Goal: Information Seeking & Learning: Check status

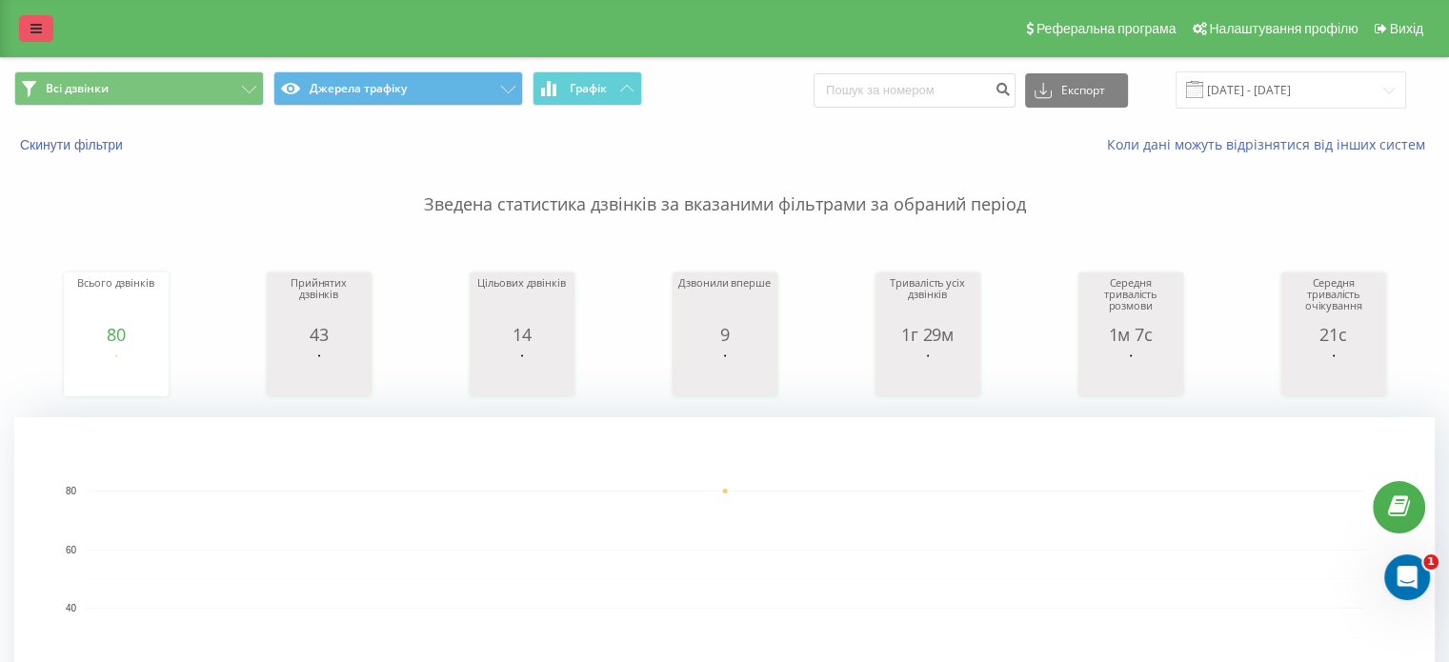
click at [46, 29] on link at bounding box center [36, 28] width 34 height 27
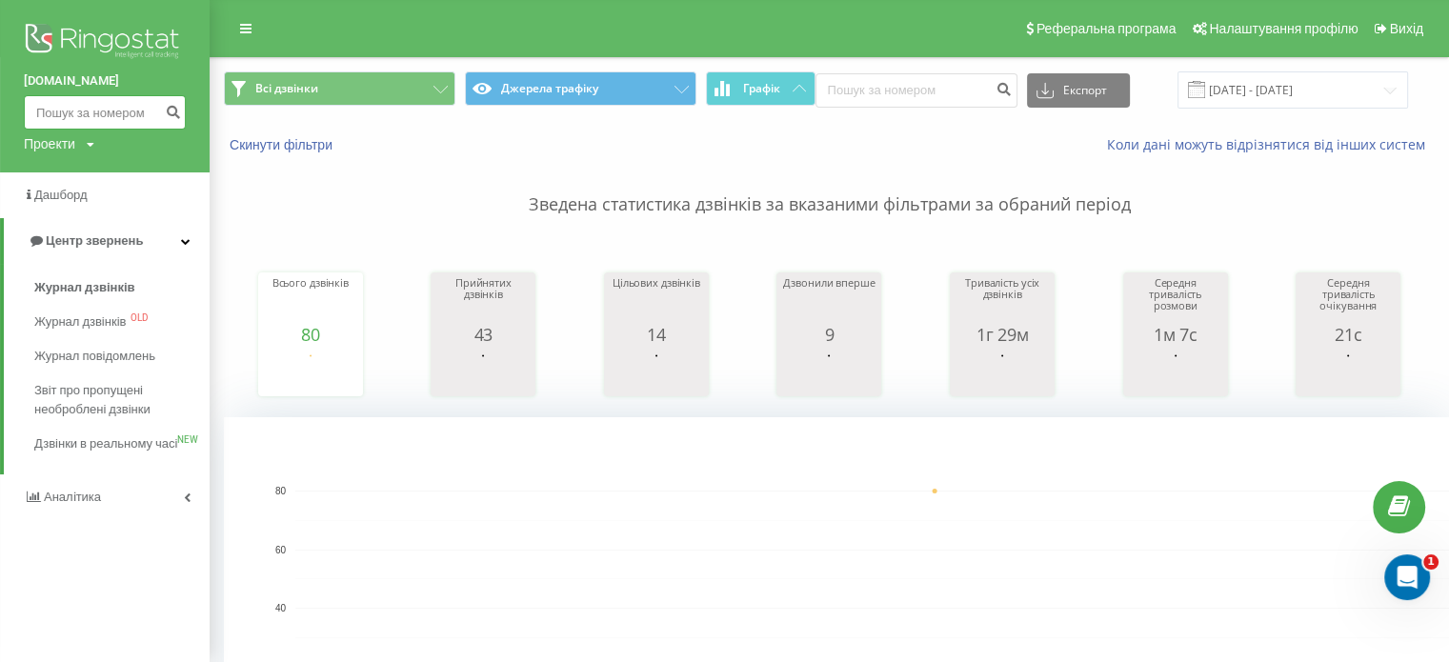
click at [110, 103] on input at bounding box center [105, 112] width 162 height 34
paste input "380507416380"
type input "380507416380"
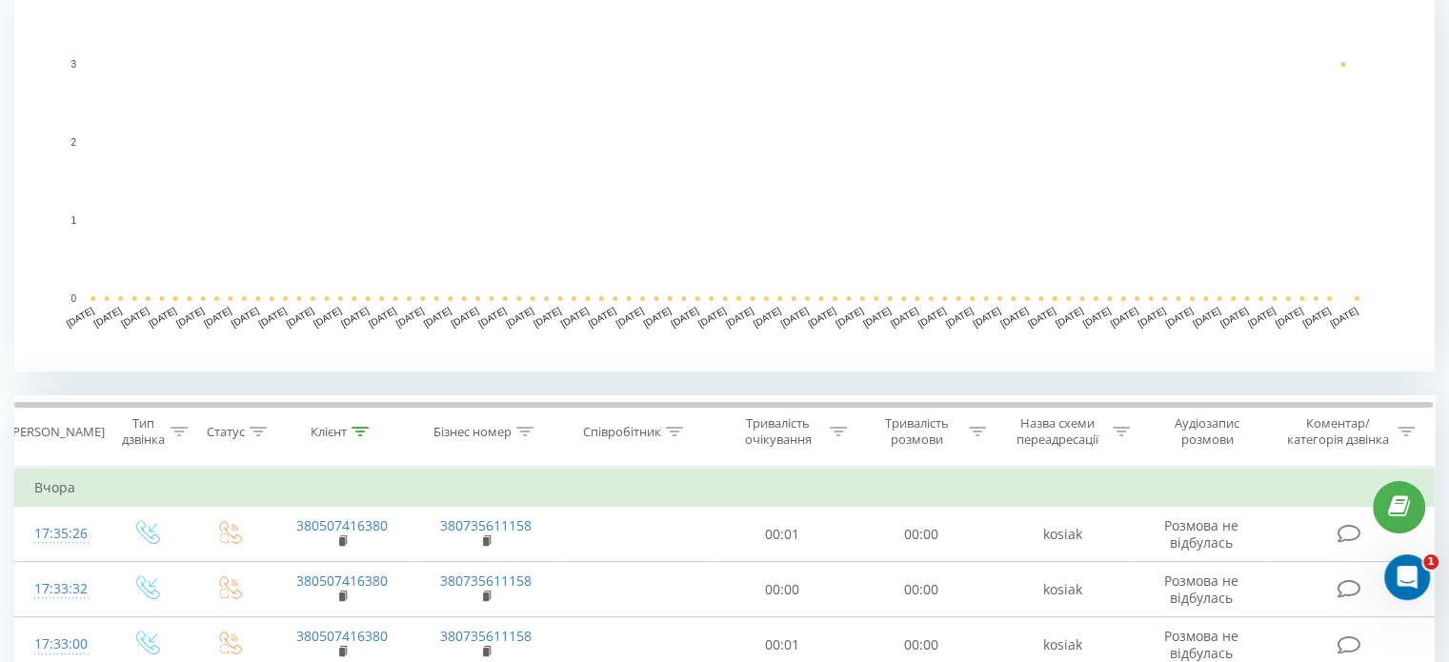
scroll to position [632, 0]
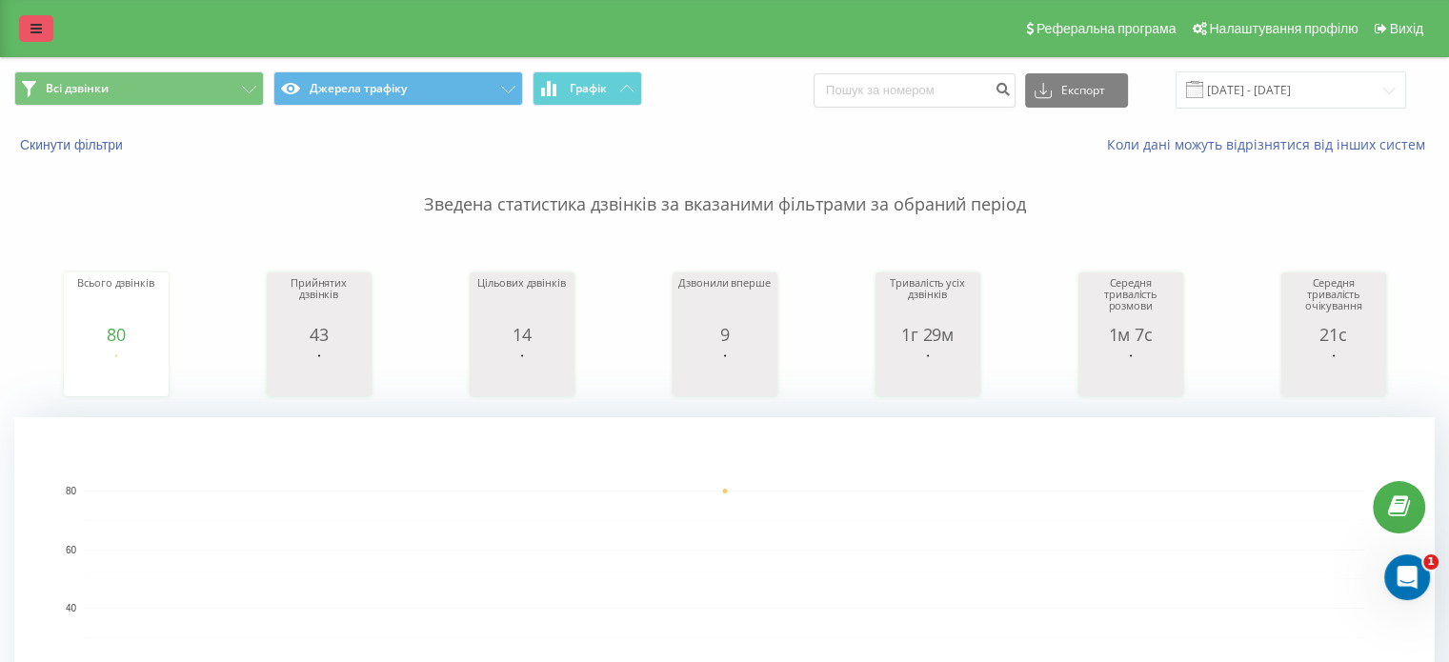
click at [38, 28] on icon at bounding box center [35, 28] width 11 height 13
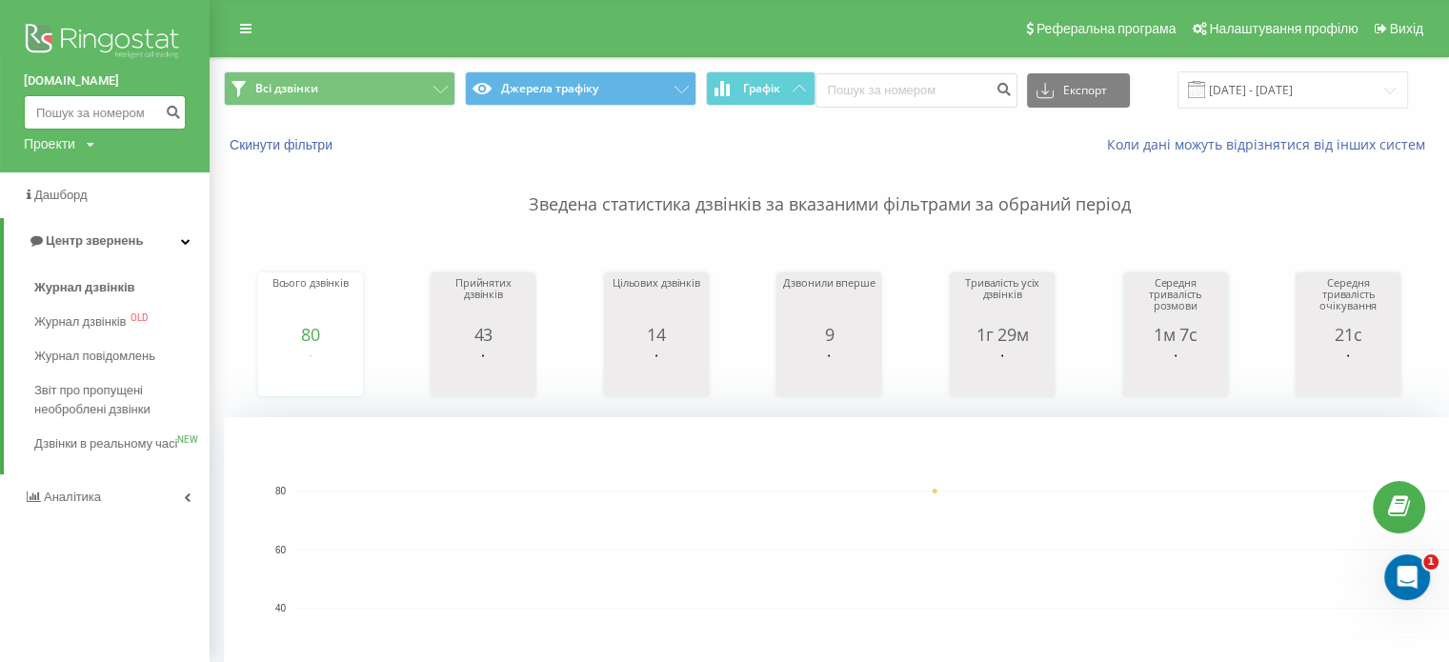
click at [88, 110] on input at bounding box center [105, 112] width 162 height 34
paste input "380507416380"
click at [82, 102] on input "380507416380" at bounding box center [105, 112] width 162 height 34
paste input "960425835"
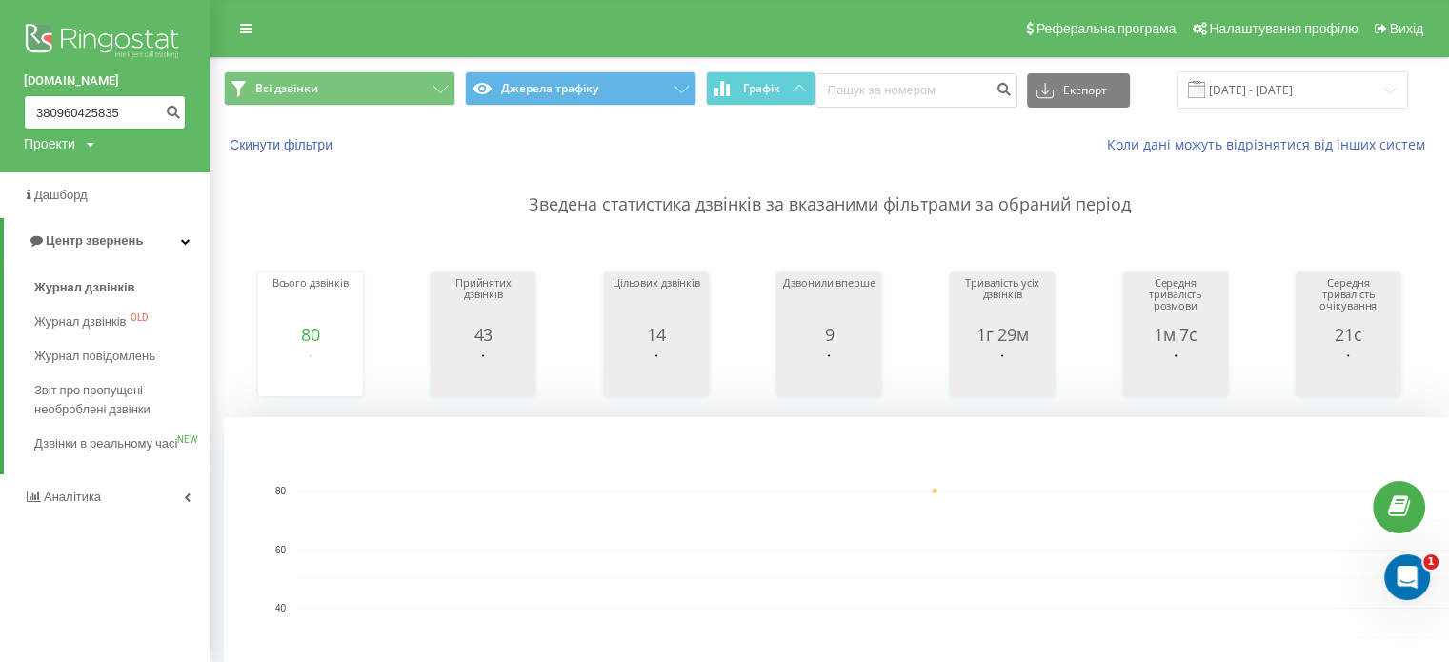
type input "380960425835"
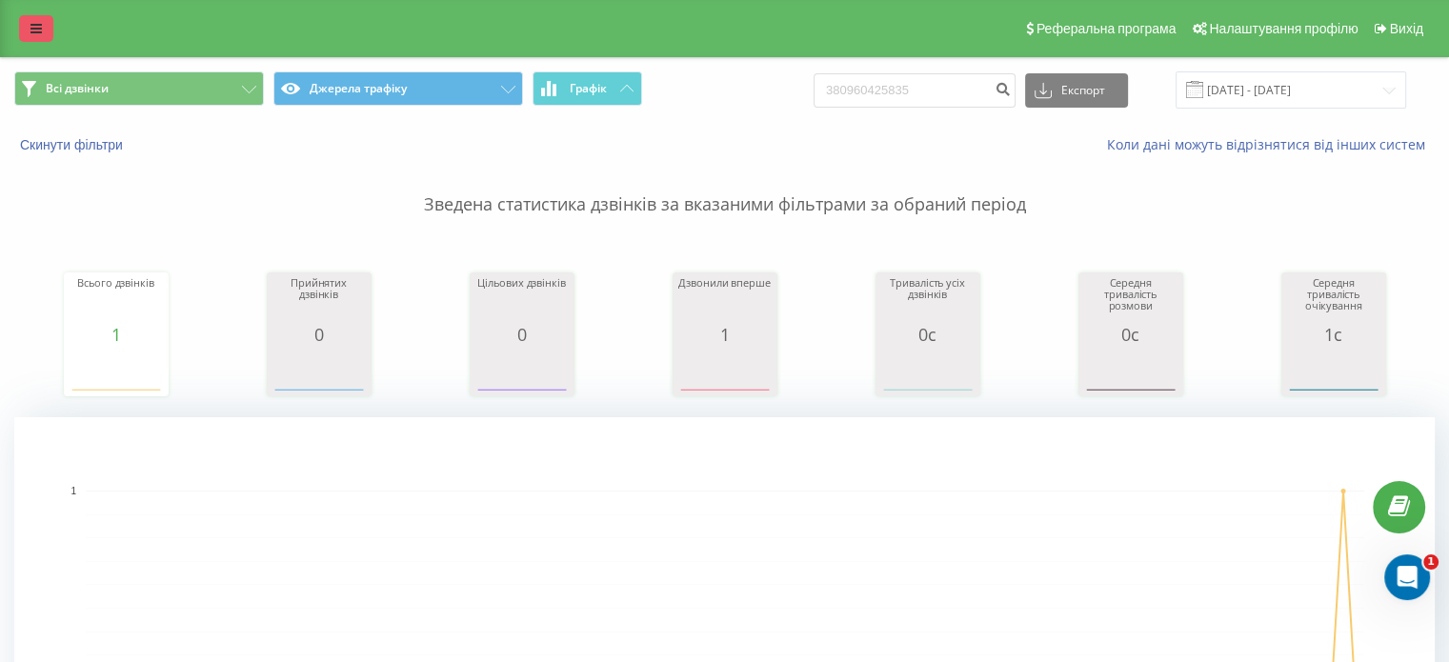
click at [36, 29] on icon at bounding box center [35, 28] width 11 height 13
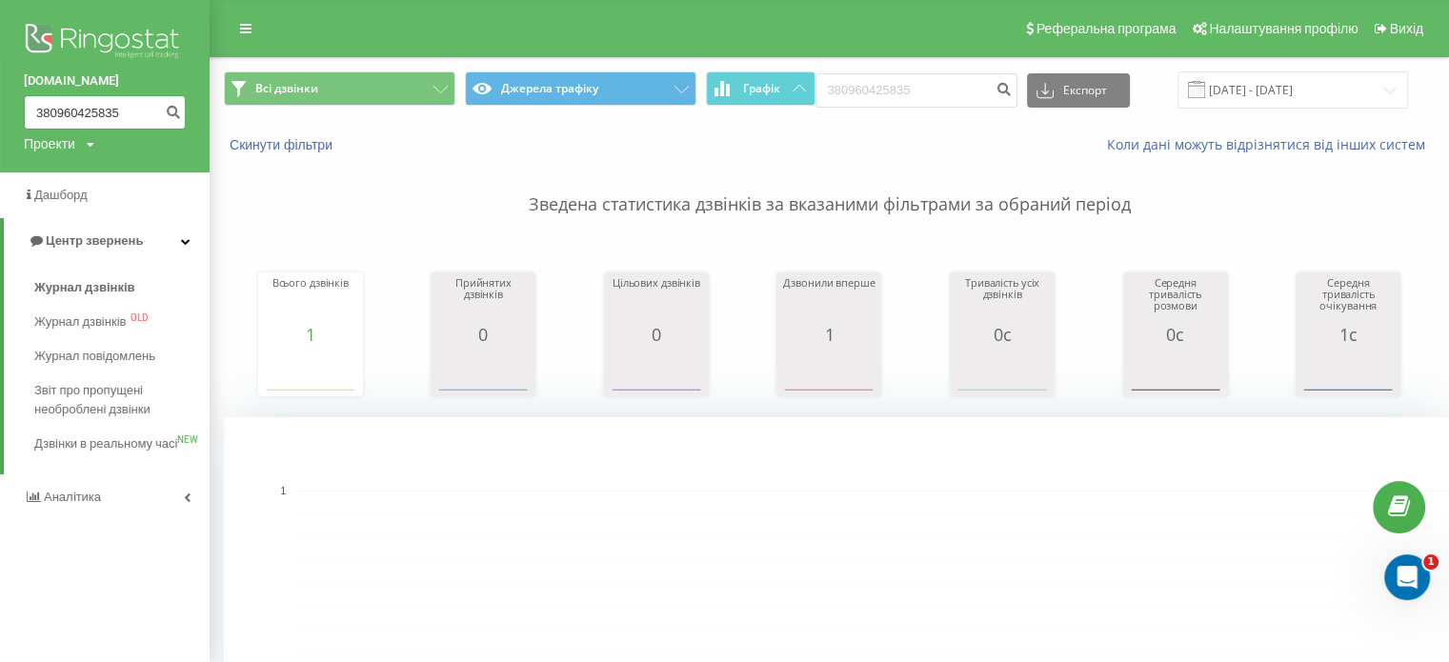
click at [74, 114] on input "380960425835" at bounding box center [105, 112] width 162 height 34
paste input "6186648"
type input "380966186648"
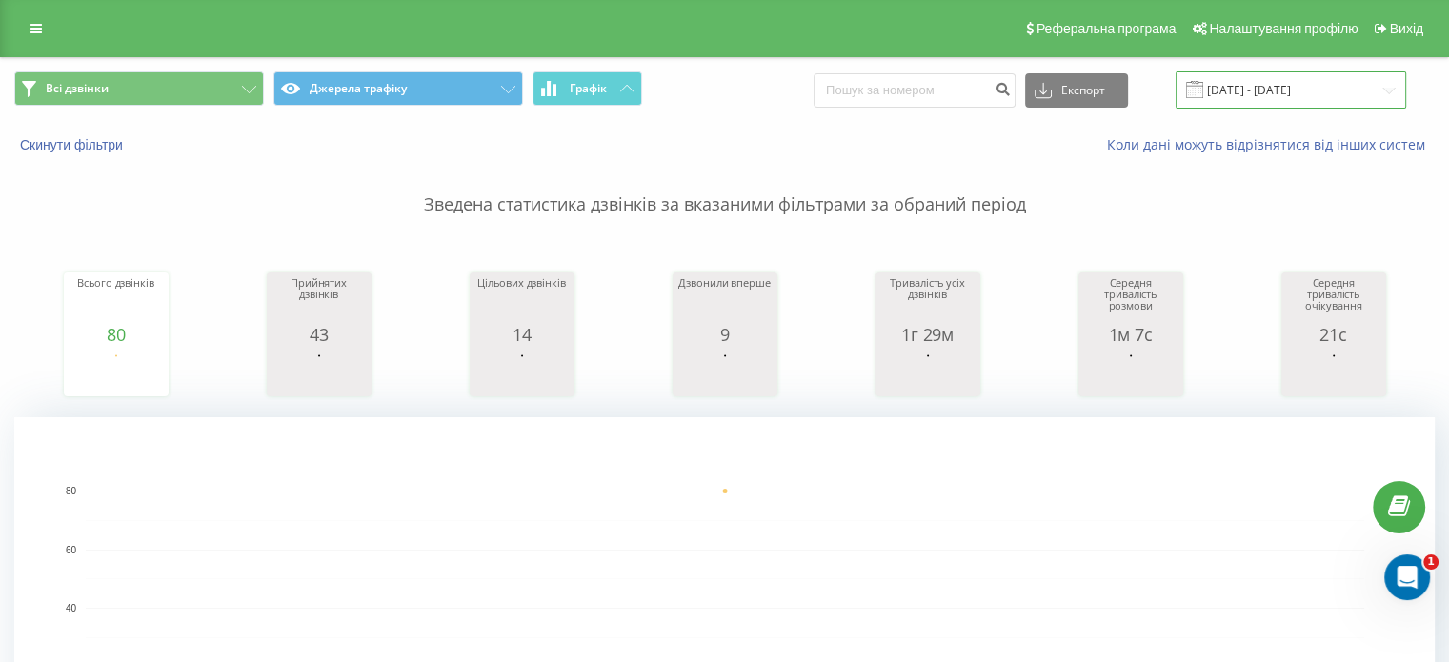
click at [1238, 94] on input "[DATE] - [DATE]" at bounding box center [1290, 89] width 230 height 37
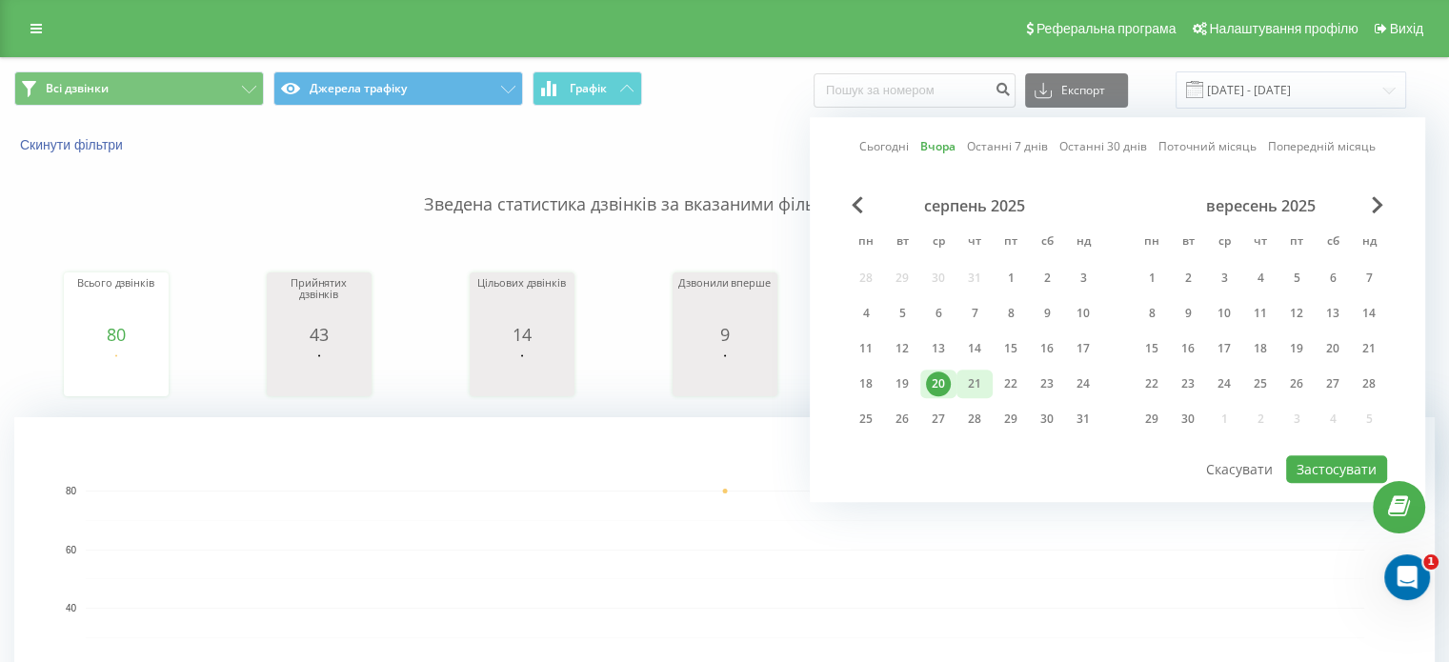
click at [971, 389] on div "21" at bounding box center [974, 383] width 25 height 25
click at [1308, 466] on button "Застосувати" at bounding box center [1336, 469] width 101 height 28
type input "[DATE] - [DATE]"
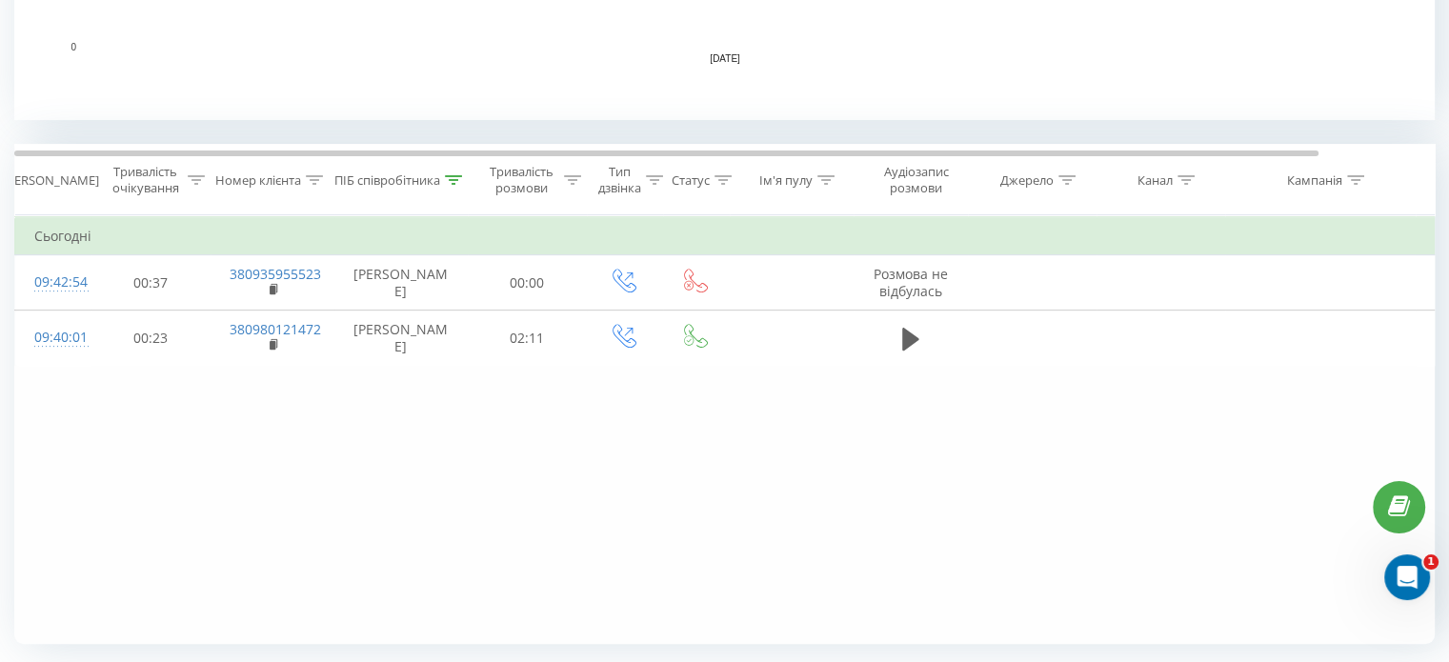
scroll to position [680, 0]
